Goal: Task Accomplishment & Management: Manage account settings

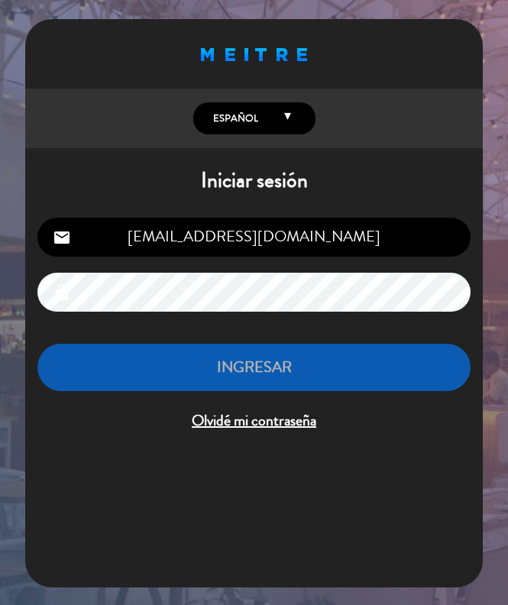
type input "[EMAIL_ADDRESS][DOMAIN_NAME]"
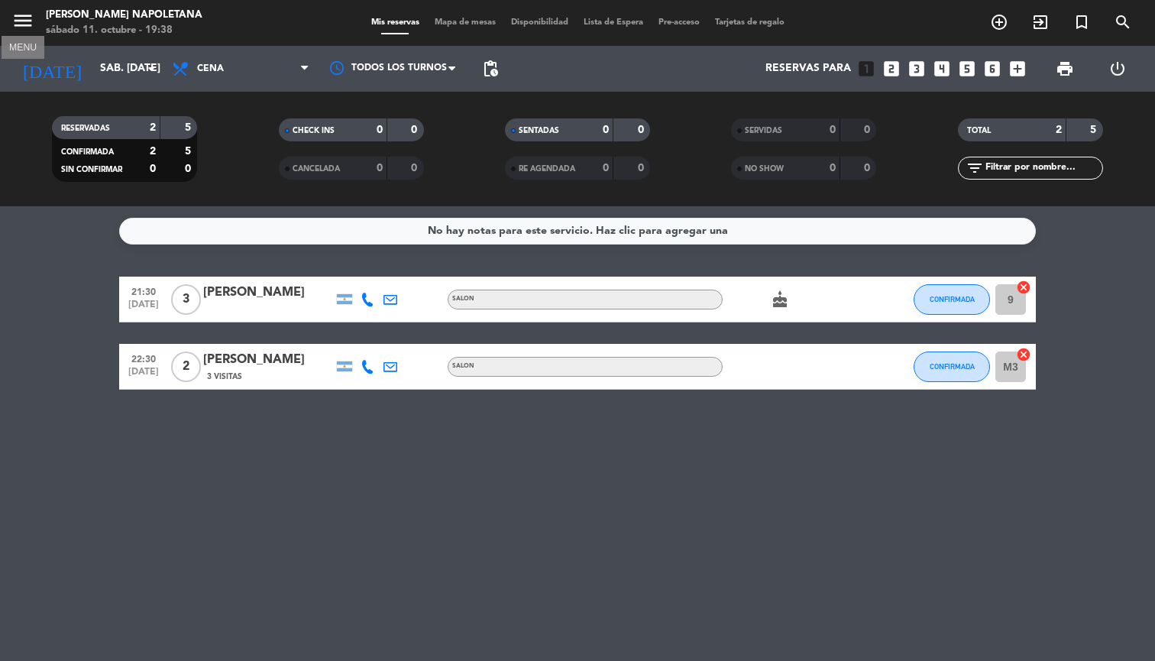
click at [28, 18] on icon "menu" at bounding box center [22, 20] width 23 height 23
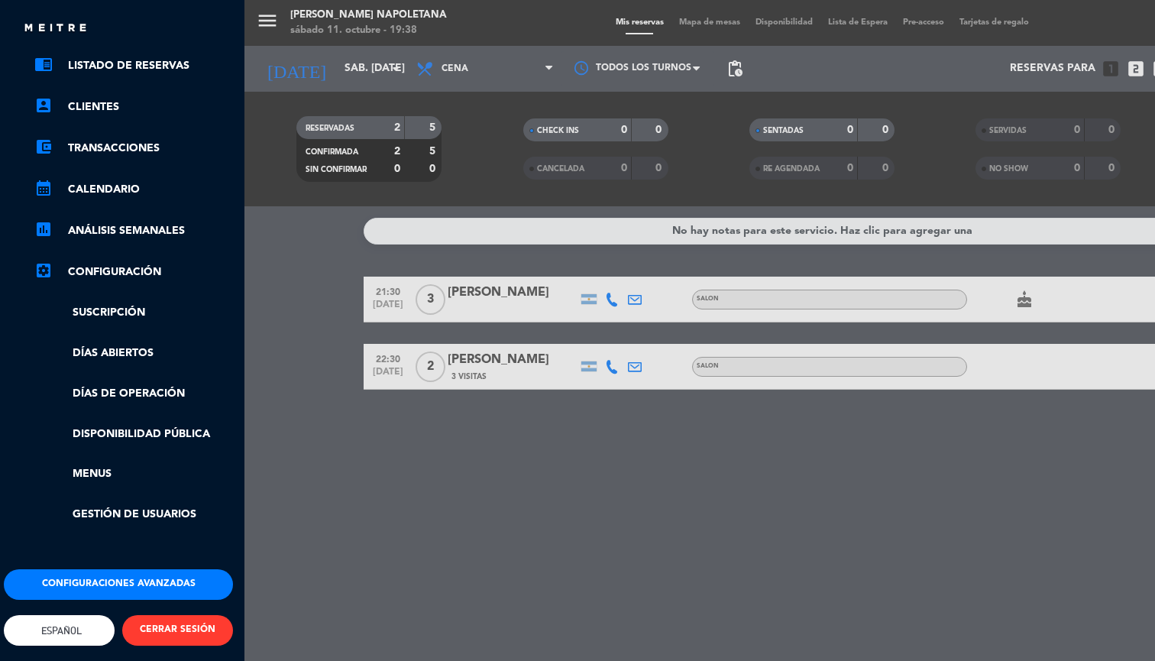
scroll to position [82, 4]
click at [150, 575] on button "Configuraciones avanzadas" at bounding box center [118, 584] width 229 height 31
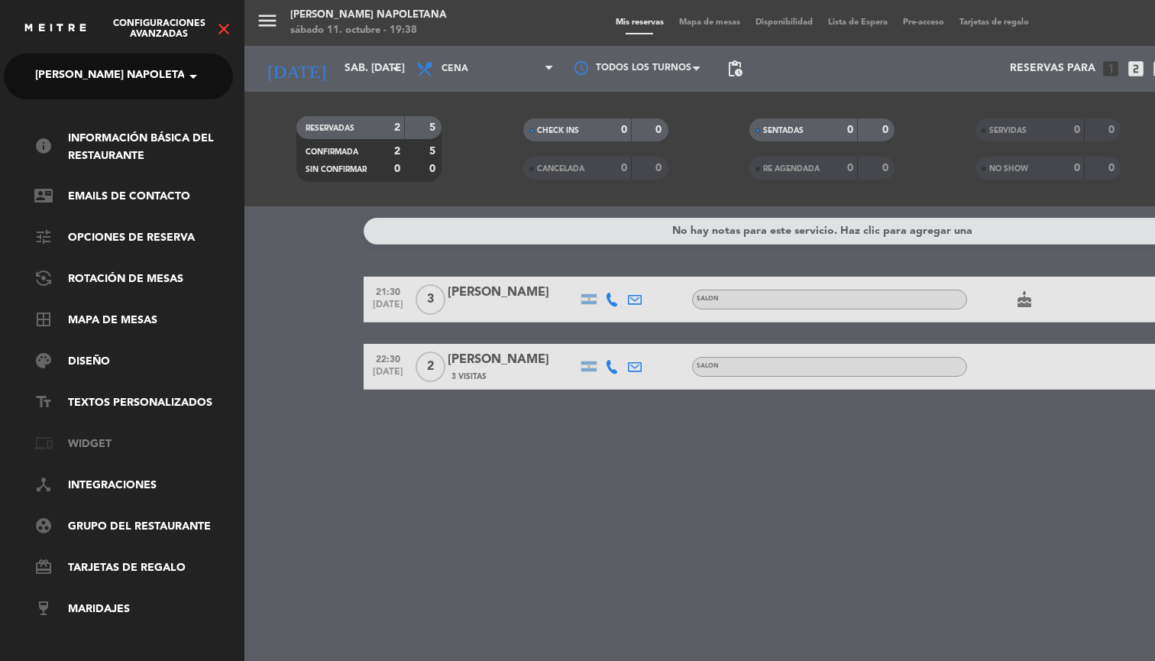
scroll to position [0, 0]
click at [106, 353] on link "palette Diseño" at bounding box center [137, 362] width 199 height 18
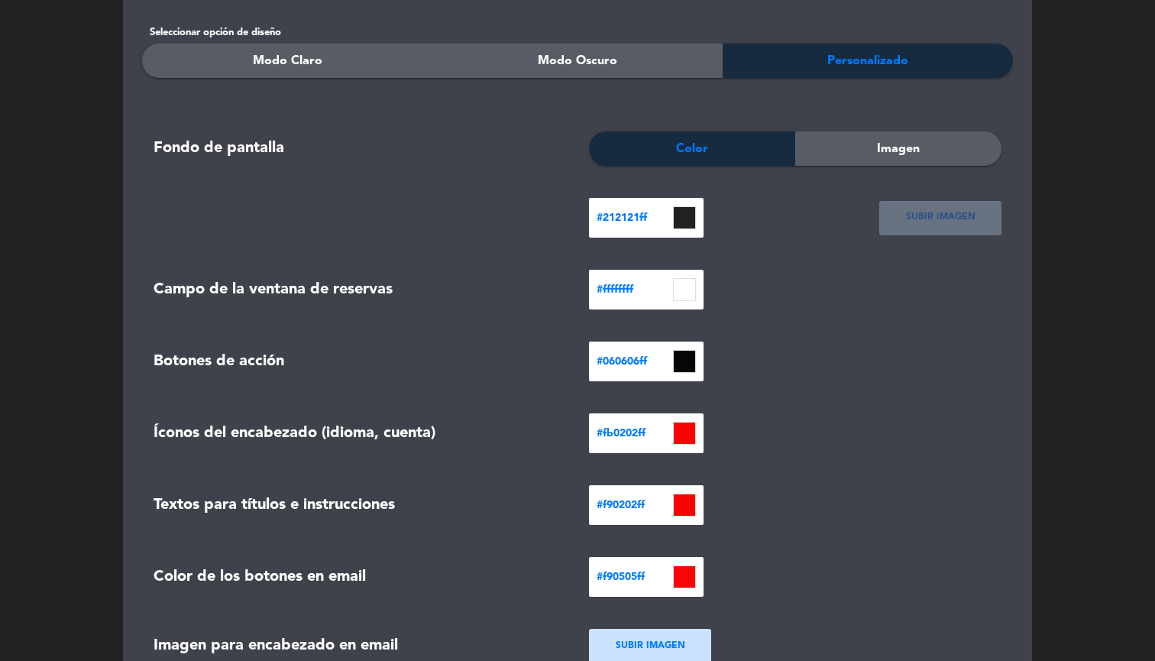
scroll to position [247, 0]
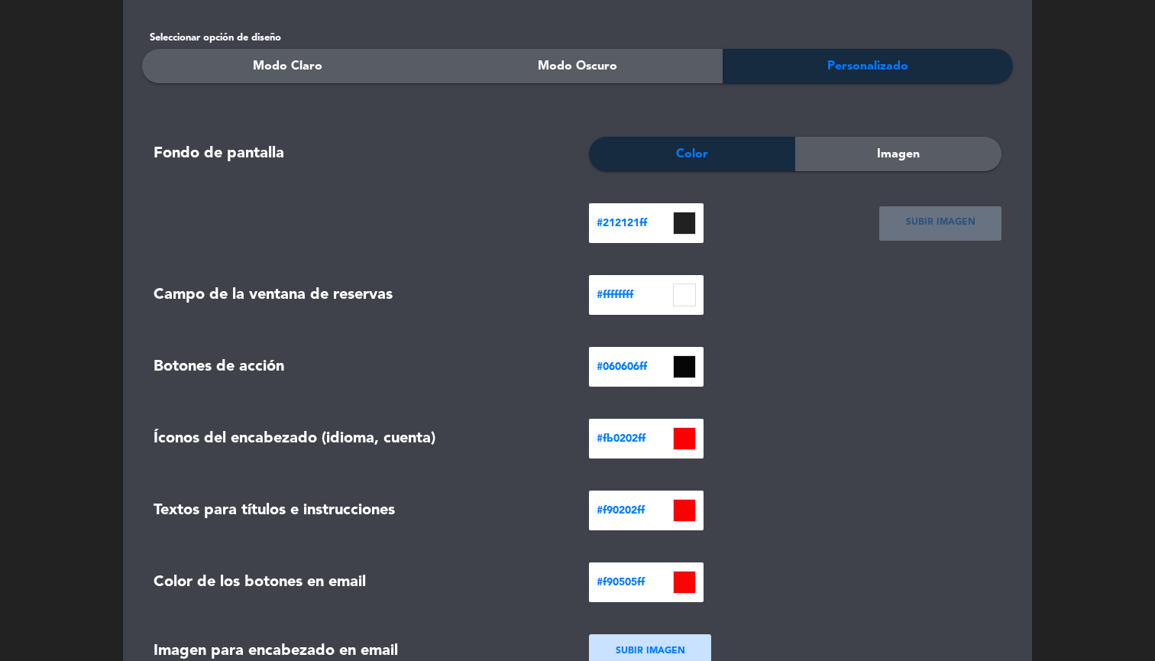
click at [507, 149] on div "Color" at bounding box center [692, 154] width 206 height 34
click at [507, 160] on span "Imagen" at bounding box center [898, 154] width 43 height 20
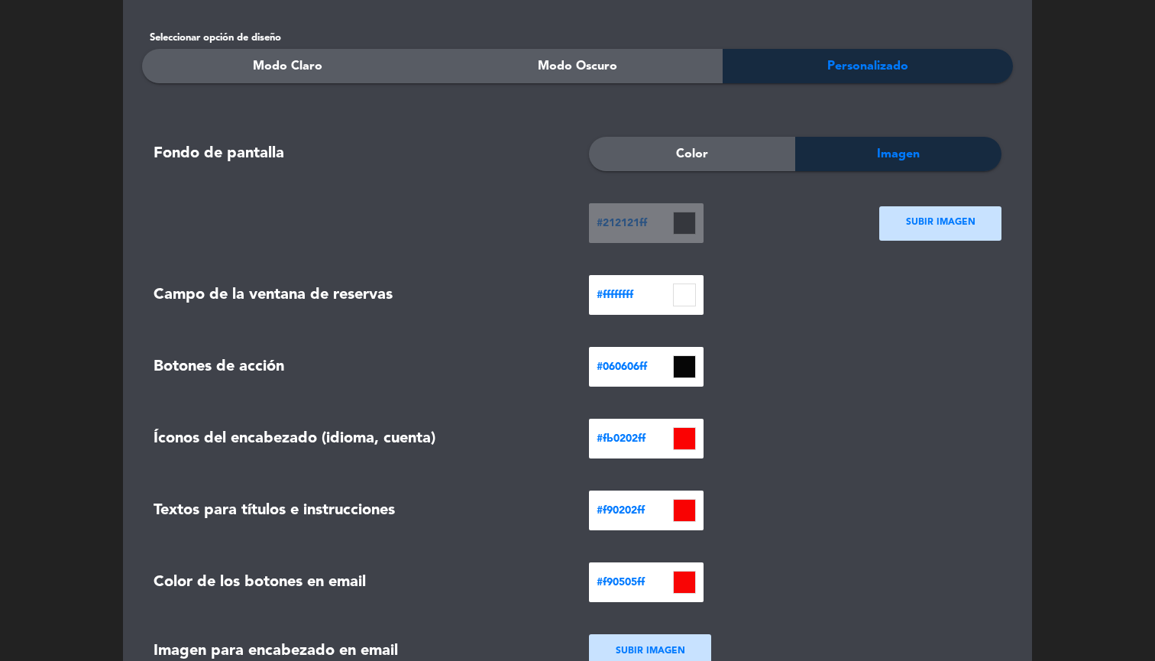
click at [507, 212] on div "SUBIR IMAGEN" at bounding box center [940, 223] width 122 height 34
type input "C:\fakepath\Copia de ART03092.JPG"
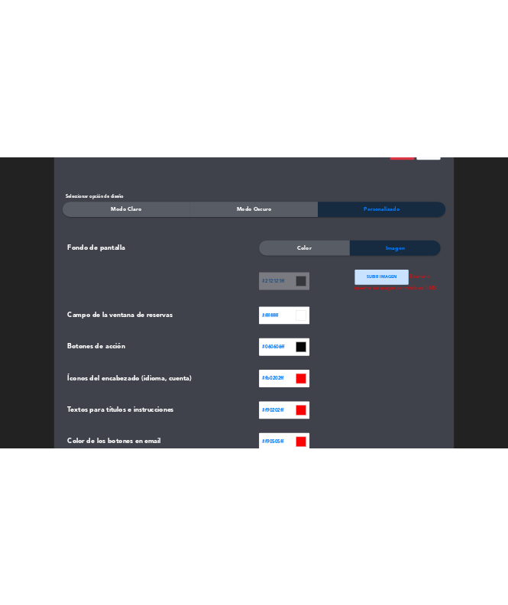
scroll to position [179, 0]
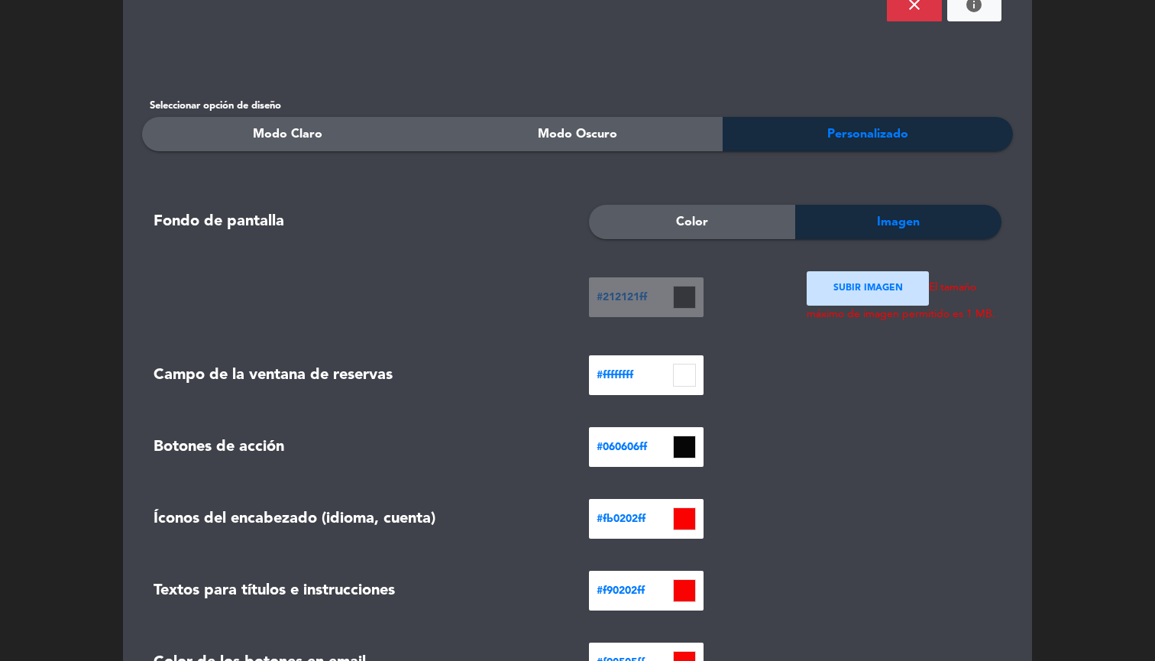
click at [507, 319] on span "El tamaño máximo de imagen permitido es 1 MB." at bounding box center [901, 300] width 189 height 37
click at [507, 282] on ngx-dropzone-label "SUBIR IMAGEN" at bounding box center [869, 288] width 70 height 15
